Goal: Information Seeking & Learning: Check status

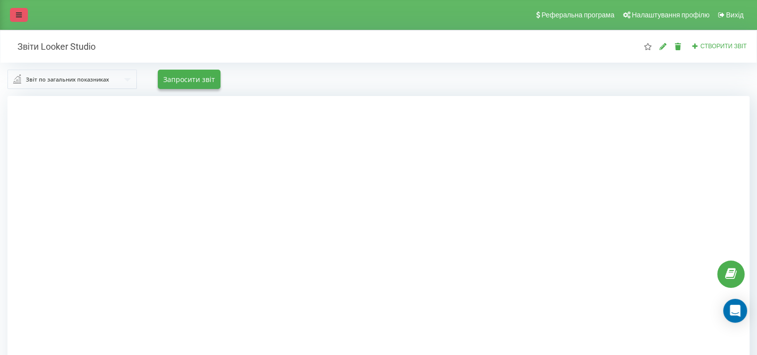
click at [22, 18] on link at bounding box center [19, 15] width 18 height 14
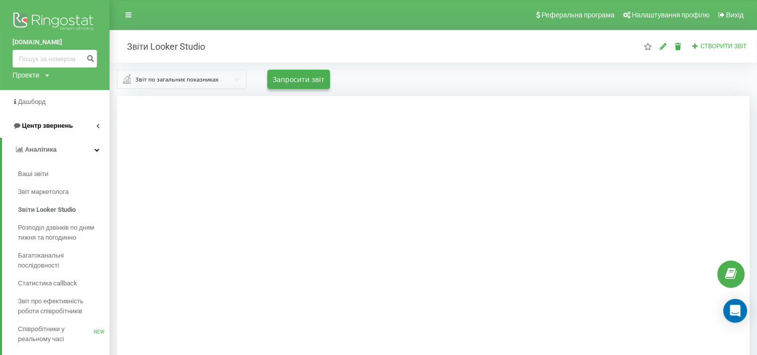
click at [47, 125] on span "Центр звернень" at bounding box center [47, 125] width 51 height 7
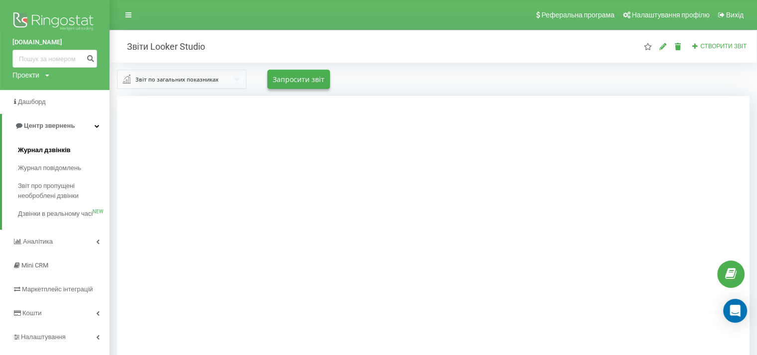
click at [51, 150] on span "Журнал дзвінків" at bounding box center [44, 150] width 53 height 10
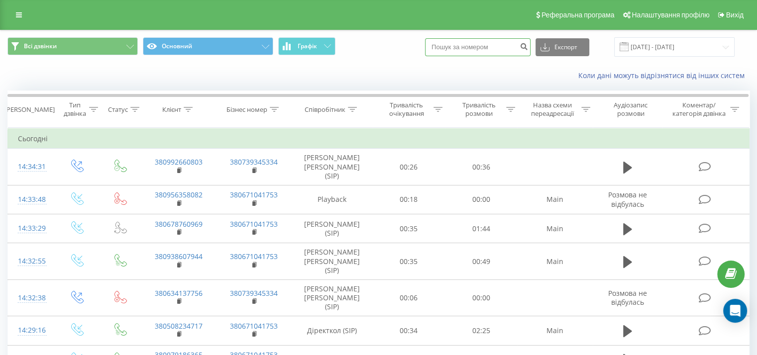
click at [496, 50] on input at bounding box center [478, 47] width 106 height 18
paste input "38 0952826900"
click at [454, 47] on input "38 0952826900" at bounding box center [478, 47] width 106 height 18
type input "380952826900"
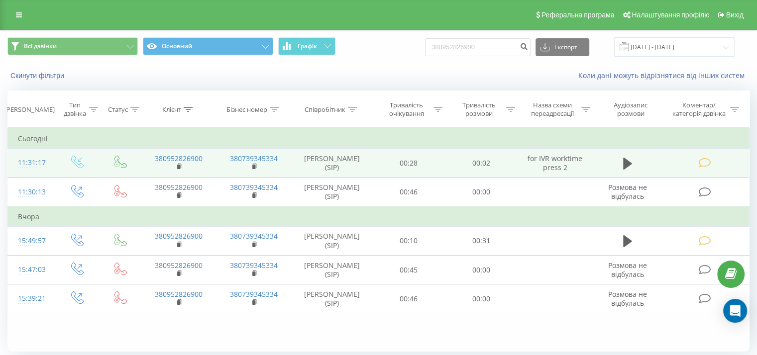
click at [705, 165] on icon at bounding box center [704, 163] width 12 height 10
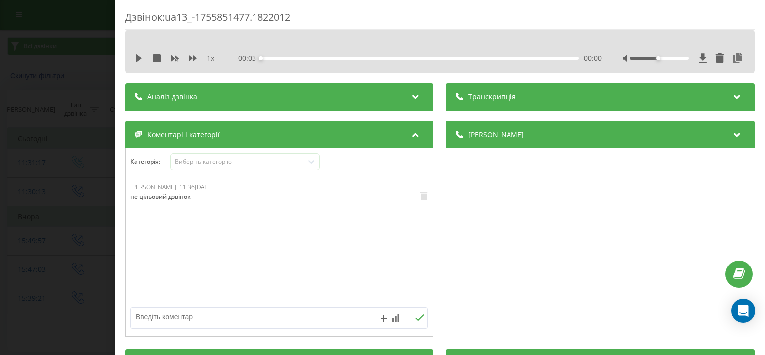
click at [54, 168] on div "Дзвінок : ua13_-1755851477.1822012 1 x - 00:03 00:00 00:00 Транскрипція Для AI-…" at bounding box center [382, 177] width 765 height 355
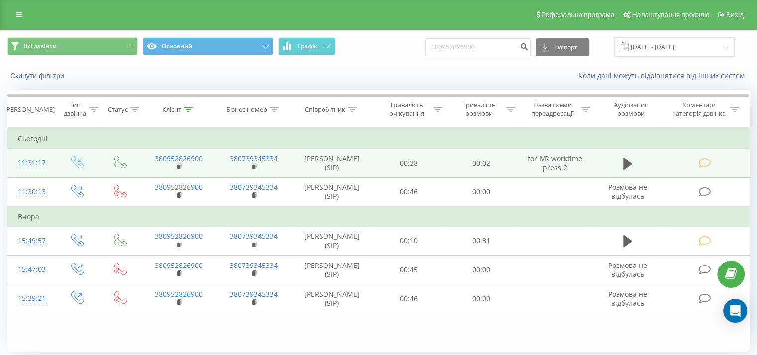
click at [335, 162] on td "Лисенко Євгеній Андрійович (SIP)" at bounding box center [332, 163] width 81 height 29
click at [630, 165] on icon at bounding box center [627, 164] width 9 height 14
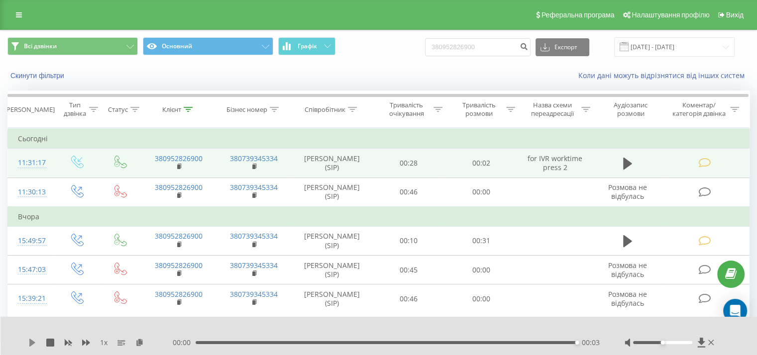
click at [34, 344] on icon at bounding box center [32, 343] width 8 height 8
click at [33, 344] on icon at bounding box center [32, 343] width 6 height 8
click at [198, 341] on div "00:00 00:03 00:03" at bounding box center [386, 343] width 427 height 10
click at [198, 343] on div "00:00" at bounding box center [387, 343] width 379 height 3
click at [33, 342] on icon at bounding box center [32, 343] width 6 height 8
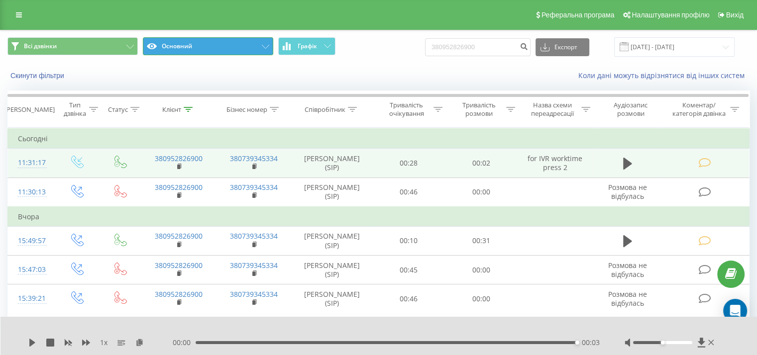
click at [218, 49] on button "Основний" at bounding box center [208, 46] width 130 height 18
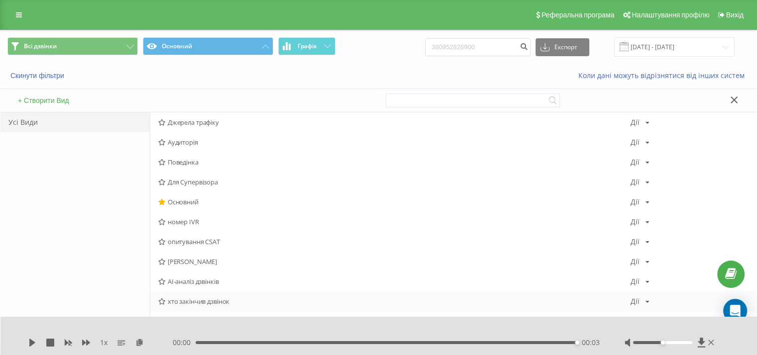
click at [228, 306] on div "хто закінчив дзвінок Дії Редагувати Копіювати Видалити За замовчуванням Поділит…" at bounding box center [453, 302] width 606 height 20
click at [221, 300] on span "хто закінчив дзвінок" at bounding box center [394, 301] width 472 height 7
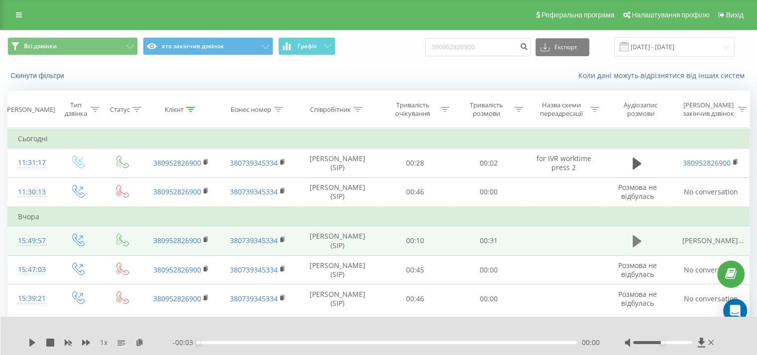
click at [641, 240] on icon at bounding box center [637, 241] width 9 height 12
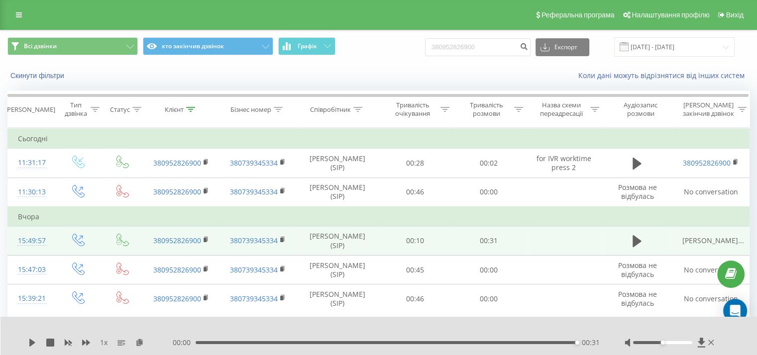
click at [649, 325] on div "1 x 00:00 00:31 00:31" at bounding box center [378, 336] width 757 height 38
click at [502, 79] on div "Коли дані можуть відрізнятися вiд інших систем" at bounding box center [520, 76] width 472 height 10
click at [234, 43] on button "хто закінчив дзвінок" at bounding box center [208, 46] width 130 height 18
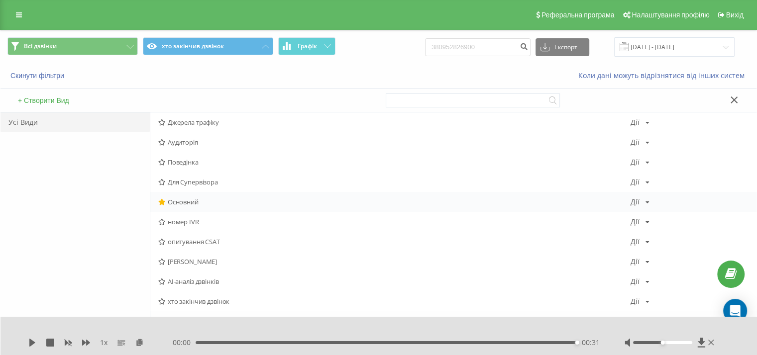
click at [211, 203] on span "Основний" at bounding box center [394, 202] width 472 height 7
